Goal: Book appointment/travel/reservation

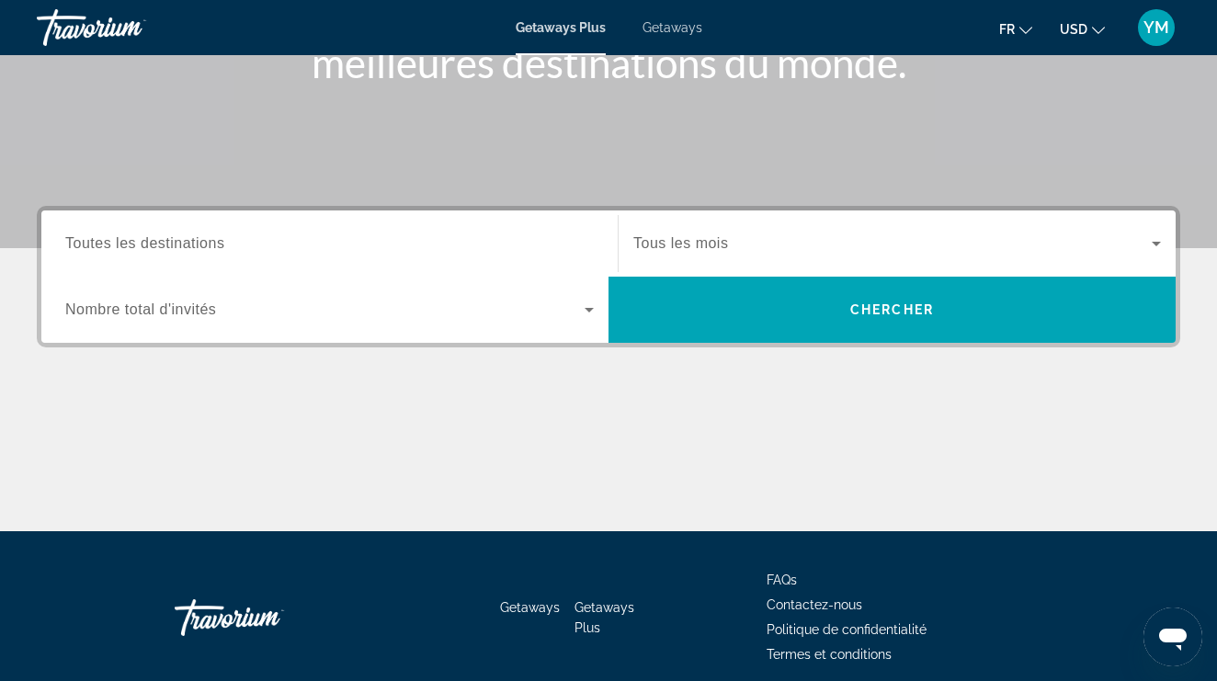
scroll to position [318, 0]
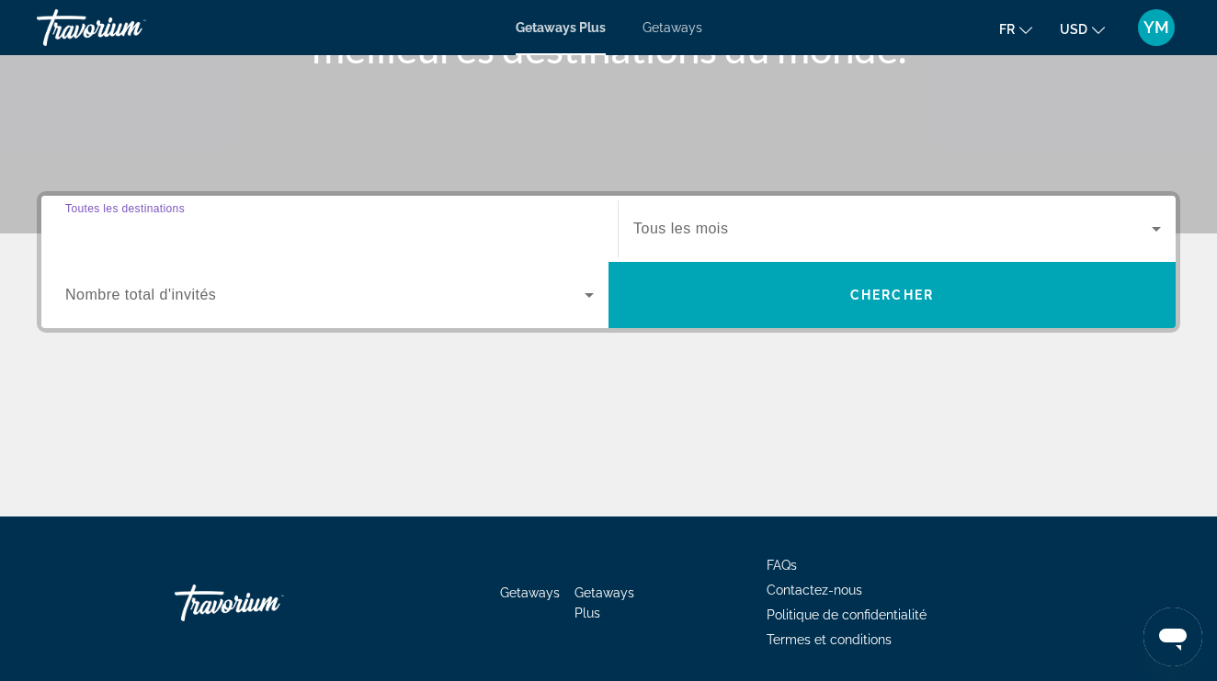
click at [577, 228] on input "Destination Toutes les destinations" at bounding box center [329, 230] width 528 height 22
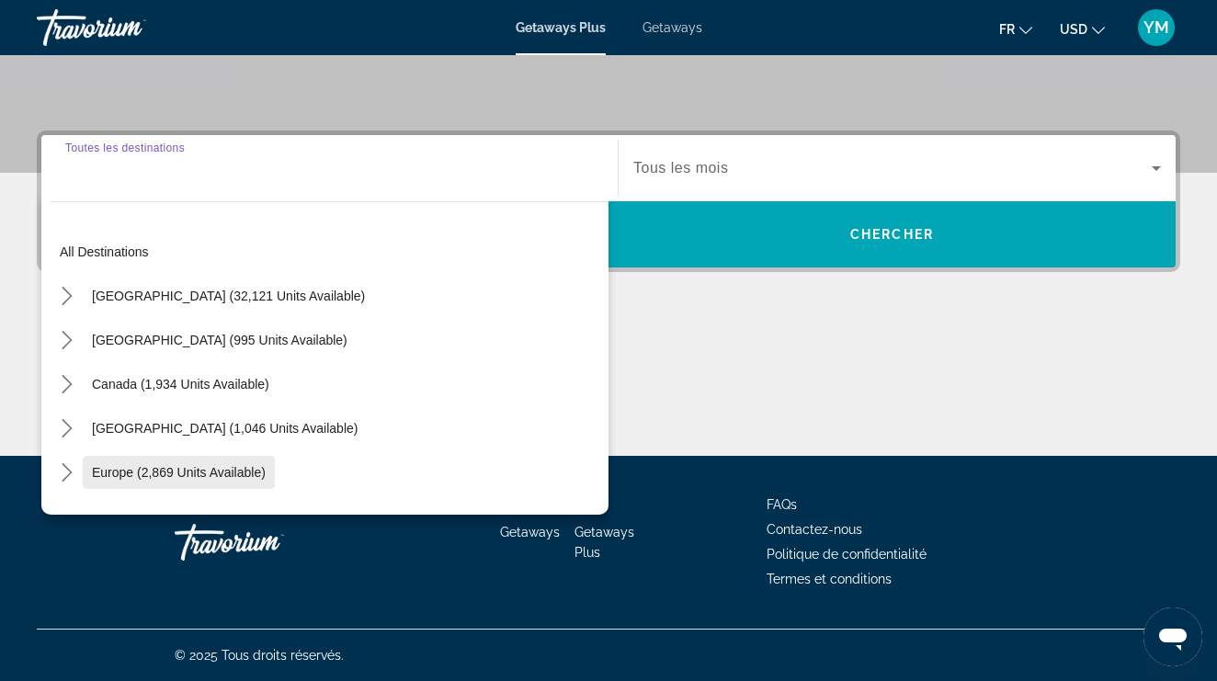
click at [245, 482] on span "Select destination: Europe (2,869 units available)" at bounding box center [179, 472] width 192 height 44
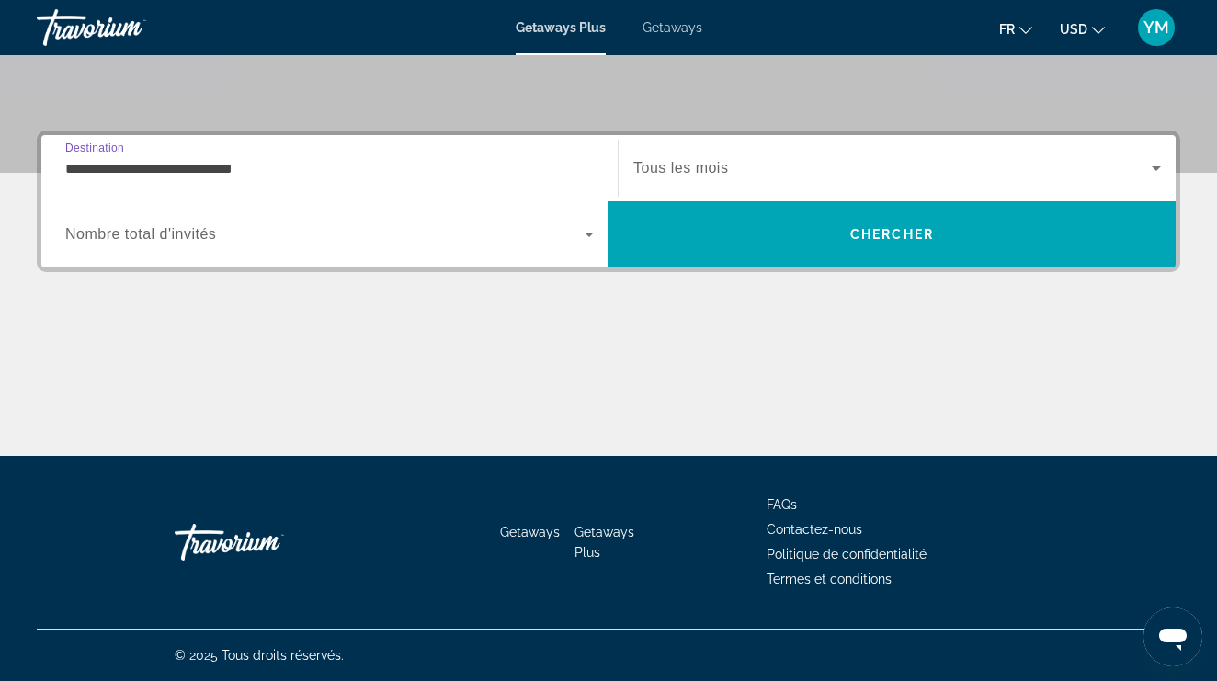
click at [736, 161] on span "Search widget" at bounding box center [892, 168] width 518 height 22
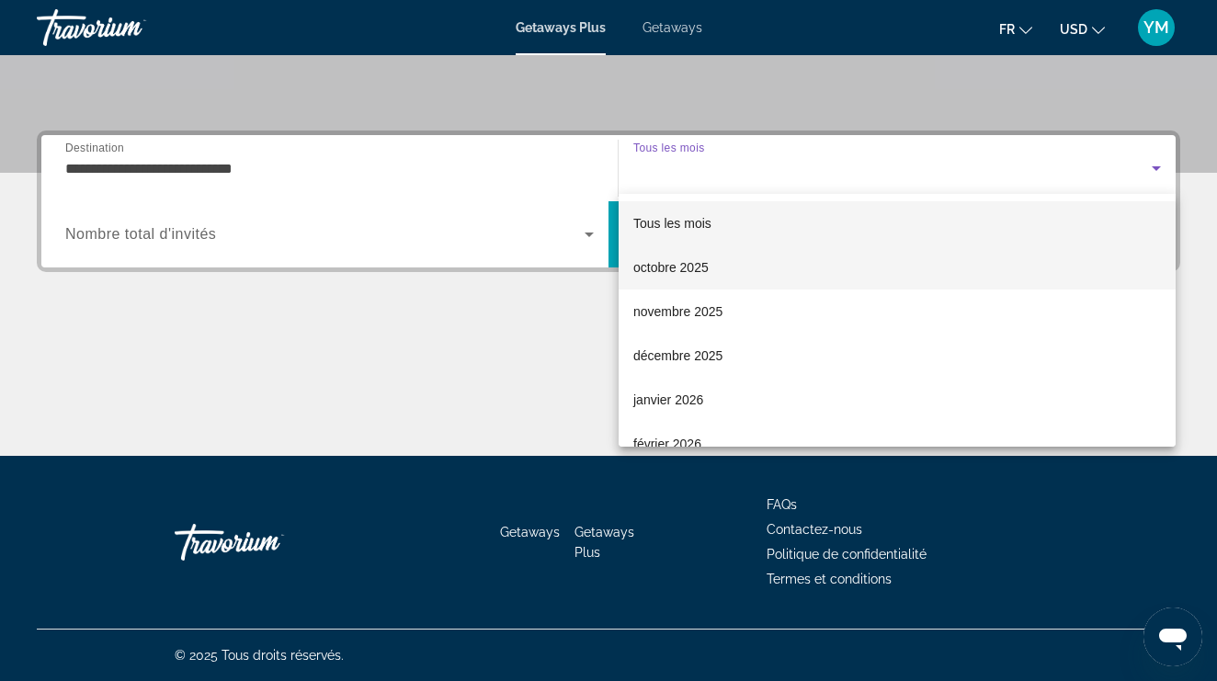
click at [709, 248] on mat-option "octobre 2025" at bounding box center [897, 267] width 557 height 44
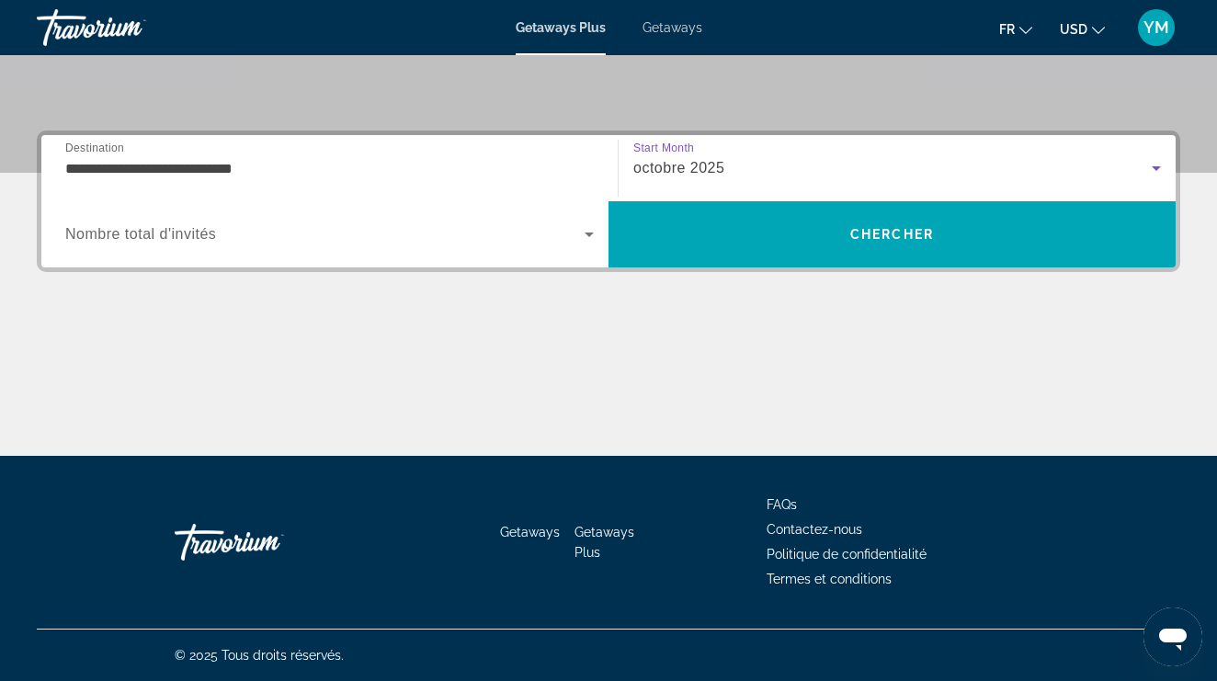
click at [446, 226] on span "Search widget" at bounding box center [324, 234] width 519 height 22
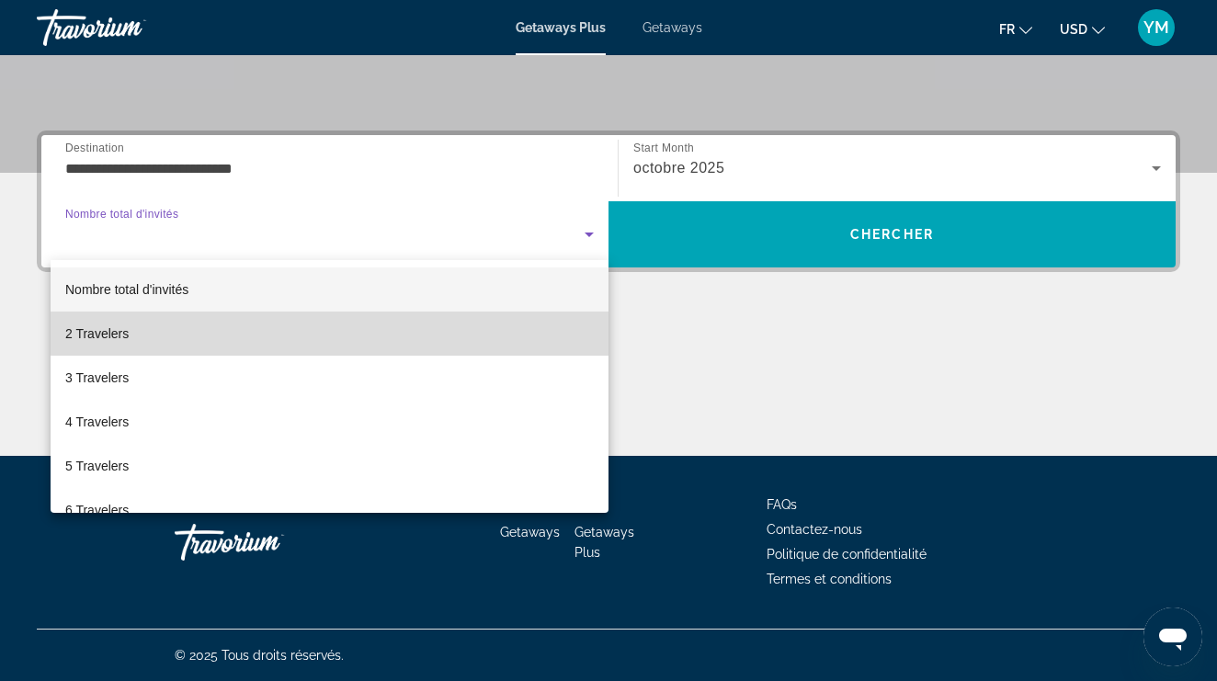
click at [358, 316] on mat-option "2 Travelers" at bounding box center [330, 334] width 558 height 44
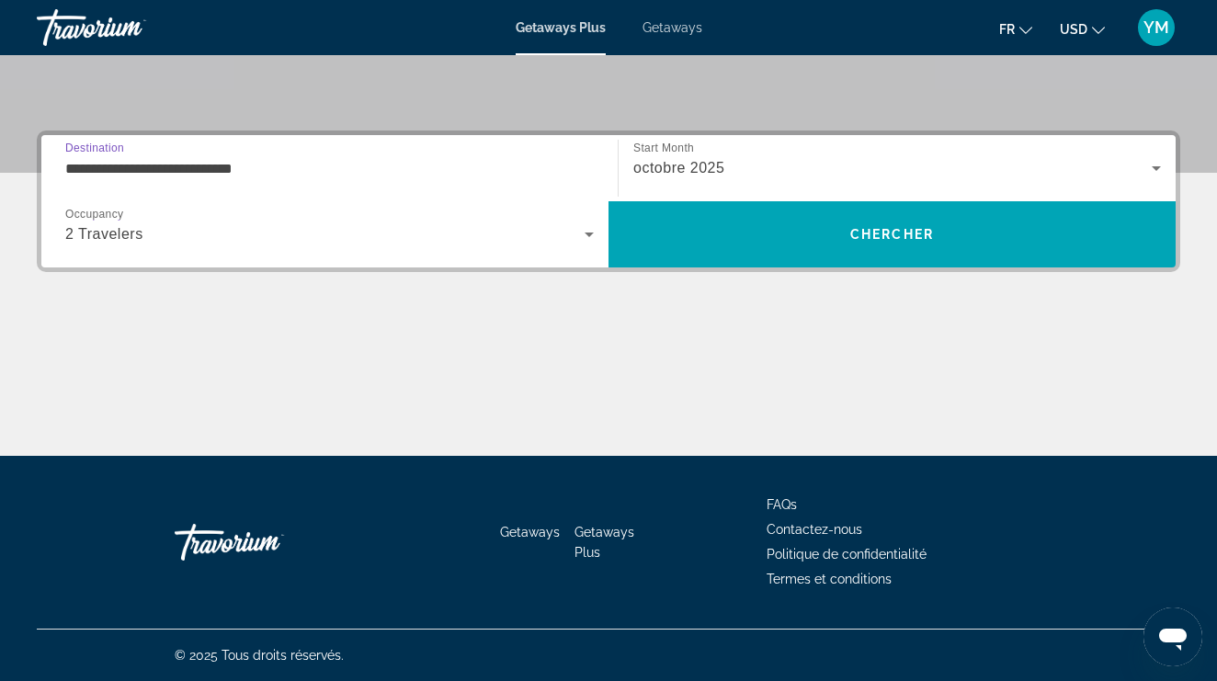
click at [354, 165] on input "**********" at bounding box center [329, 169] width 528 height 22
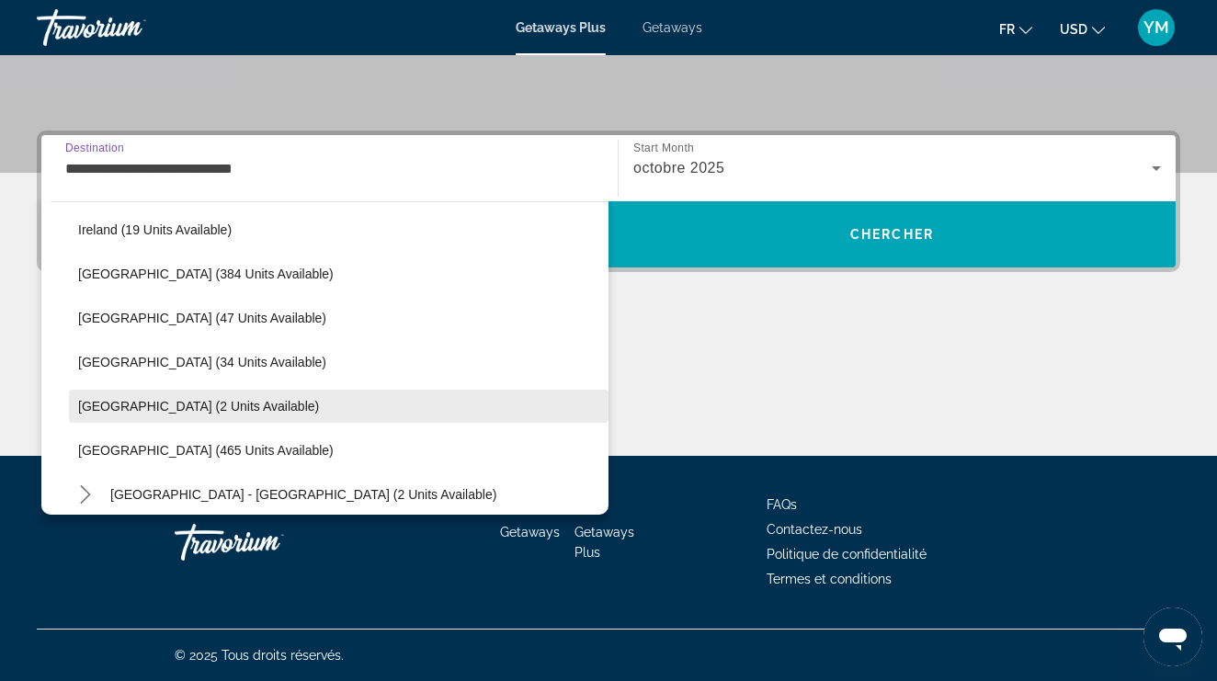
scroll to position [651, 0]
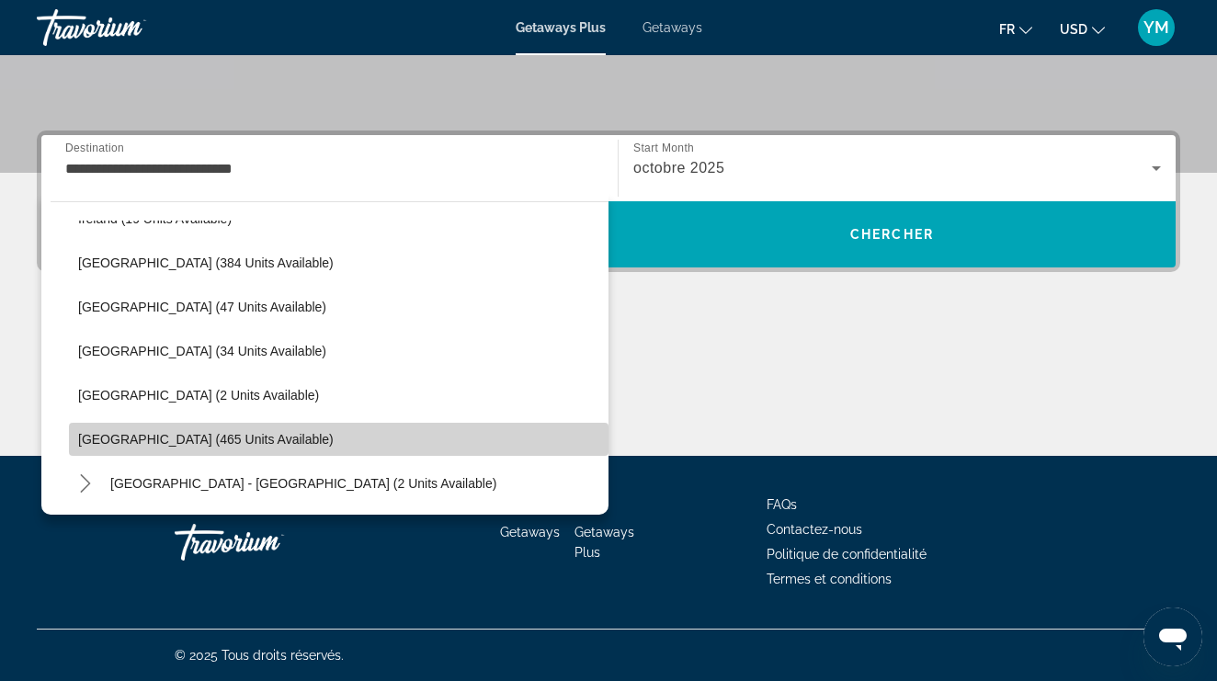
click at [180, 444] on span "[GEOGRAPHIC_DATA] (465 units available)" at bounding box center [205, 439] width 255 height 15
type input "**********"
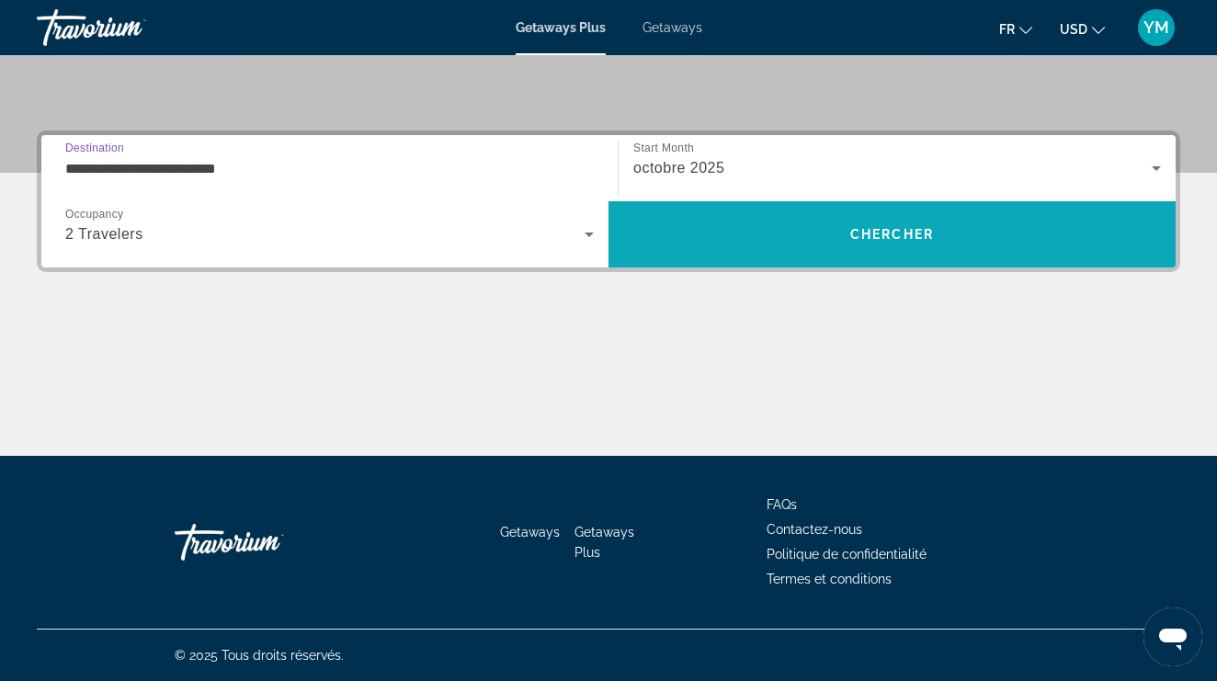
click at [785, 243] on span "Search" at bounding box center [891, 234] width 567 height 44
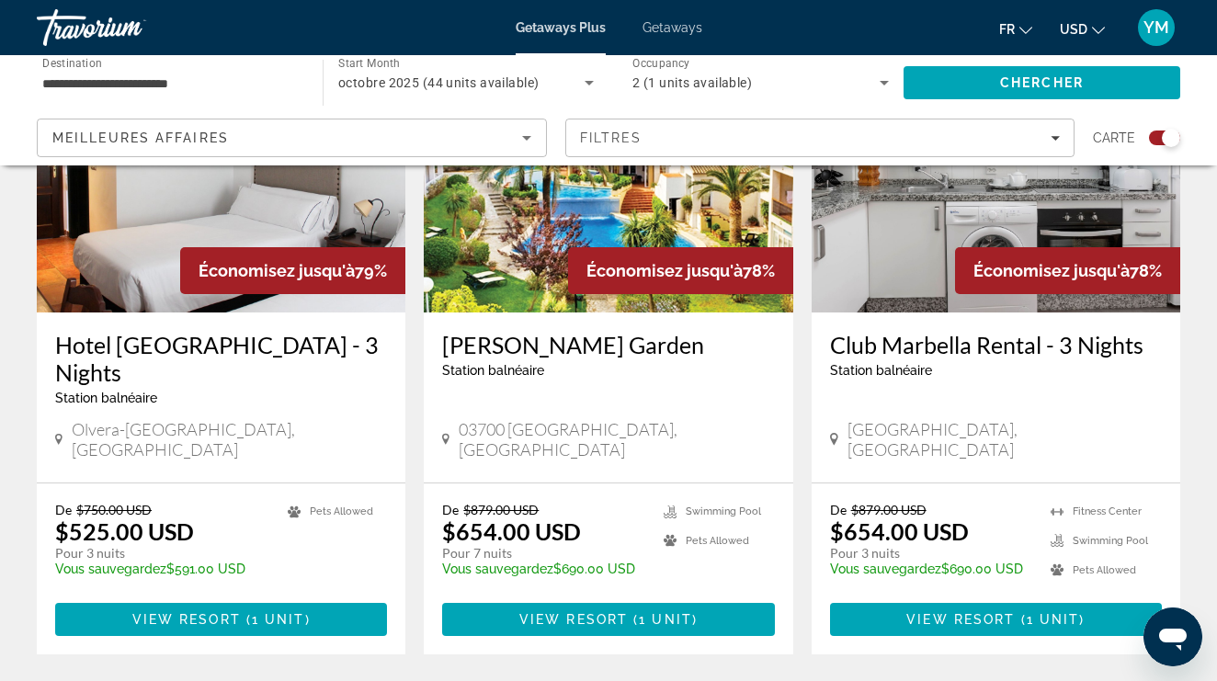
scroll to position [817, 0]
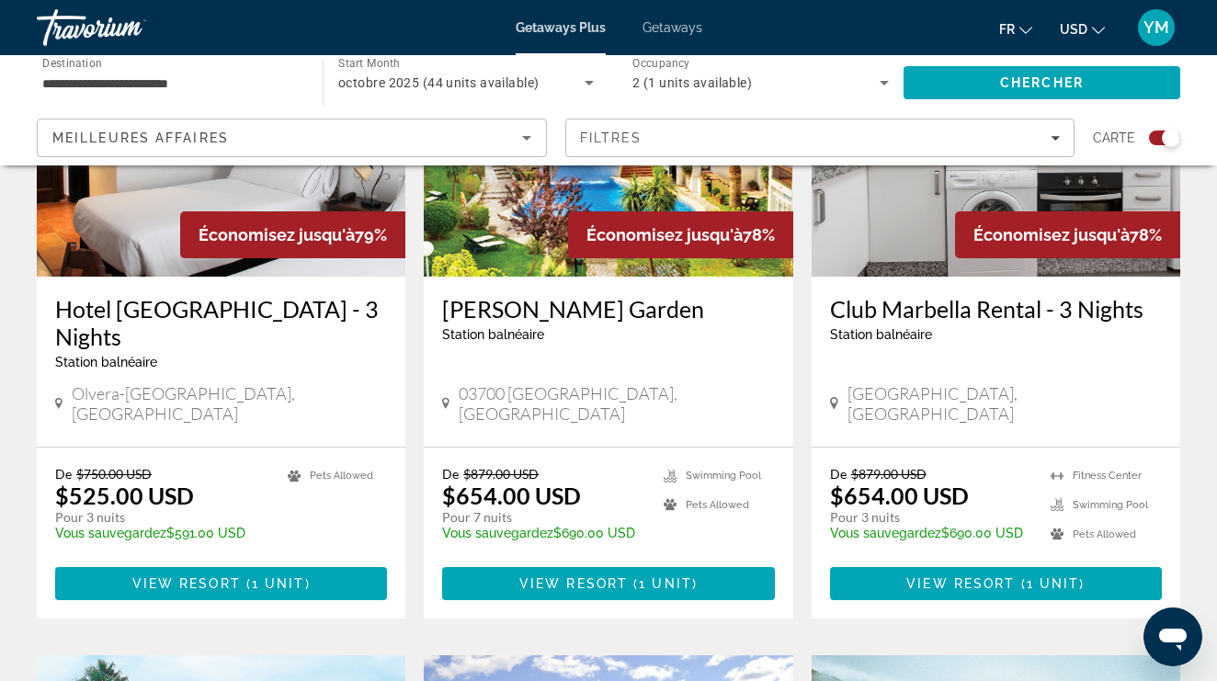
click at [640, 169] on img "Main content" at bounding box center [608, 130] width 369 height 294
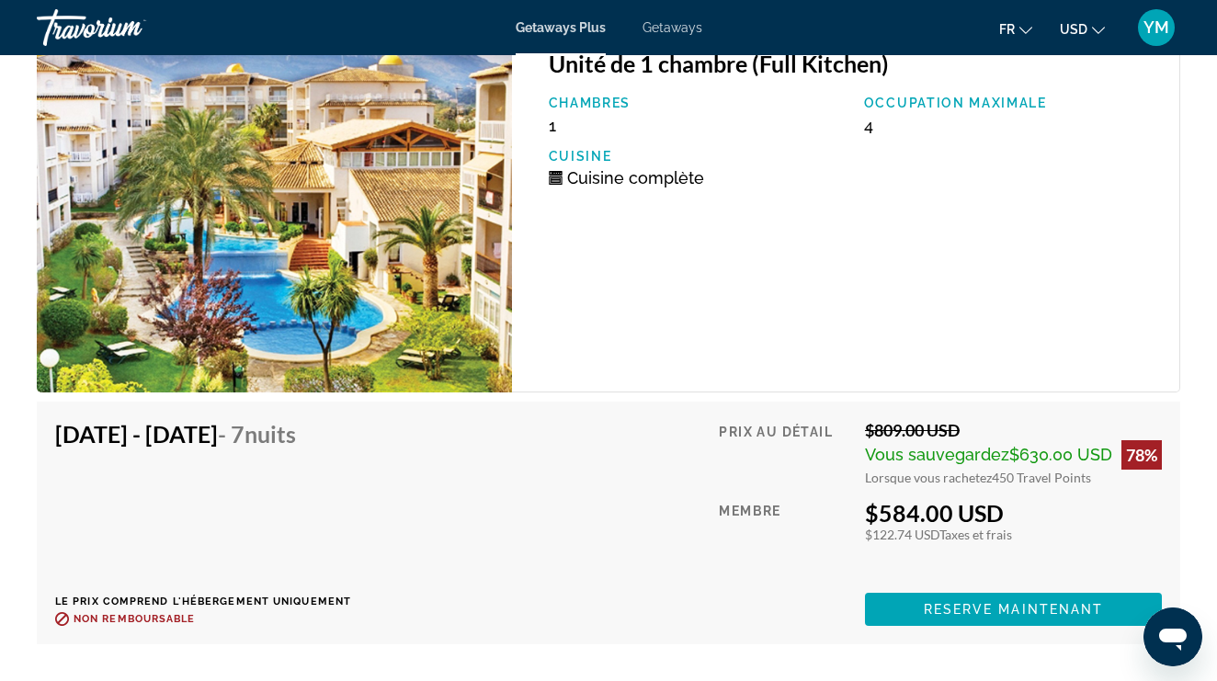
scroll to position [3643, 0]
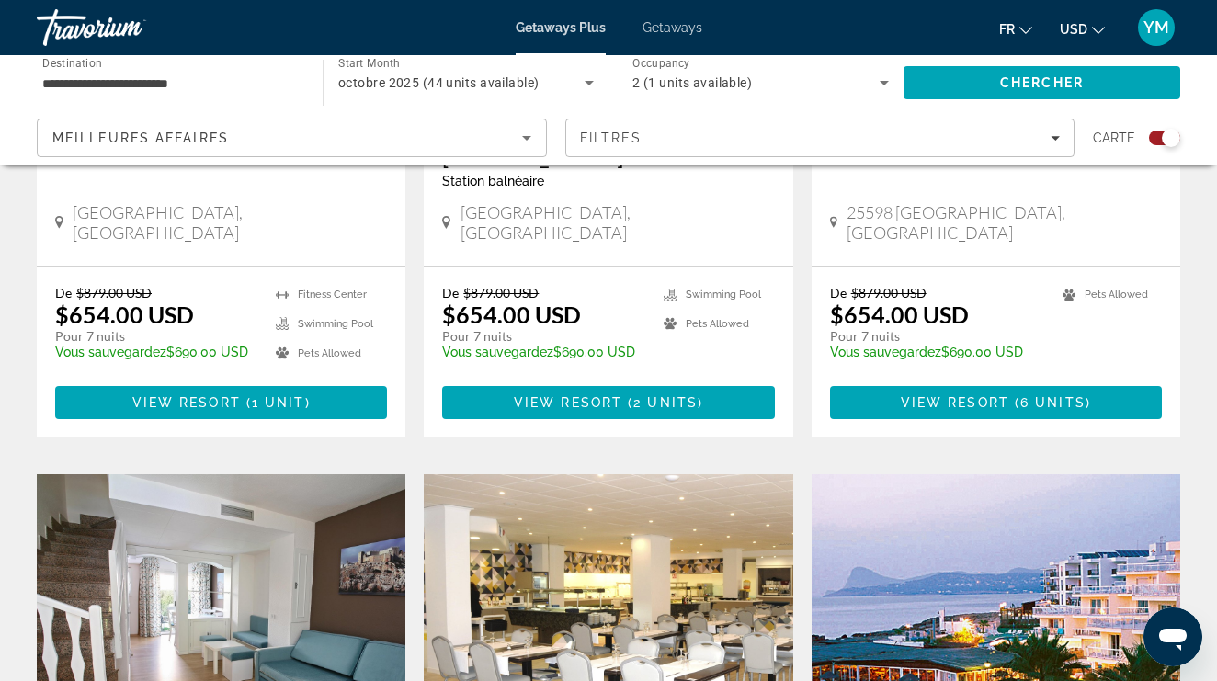
scroll to position [1739, 0]
